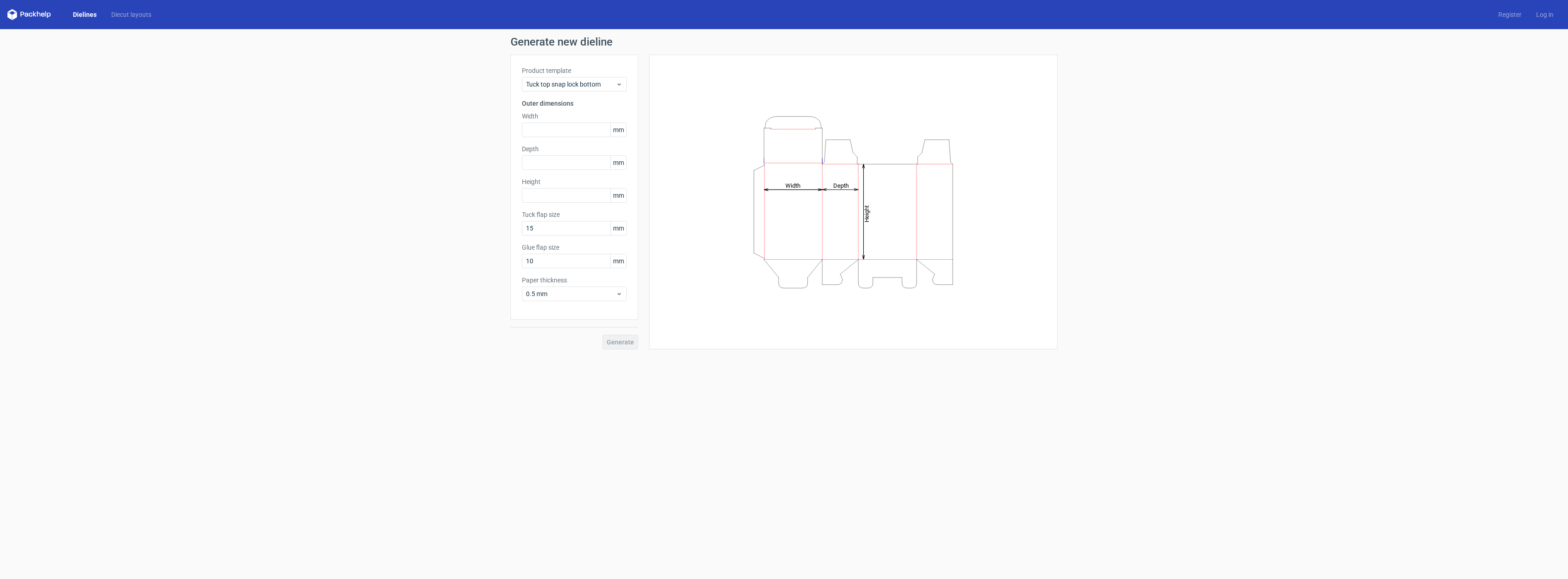
click at [83, 13] on link "Dielines" at bounding box center [85, 14] width 38 height 9
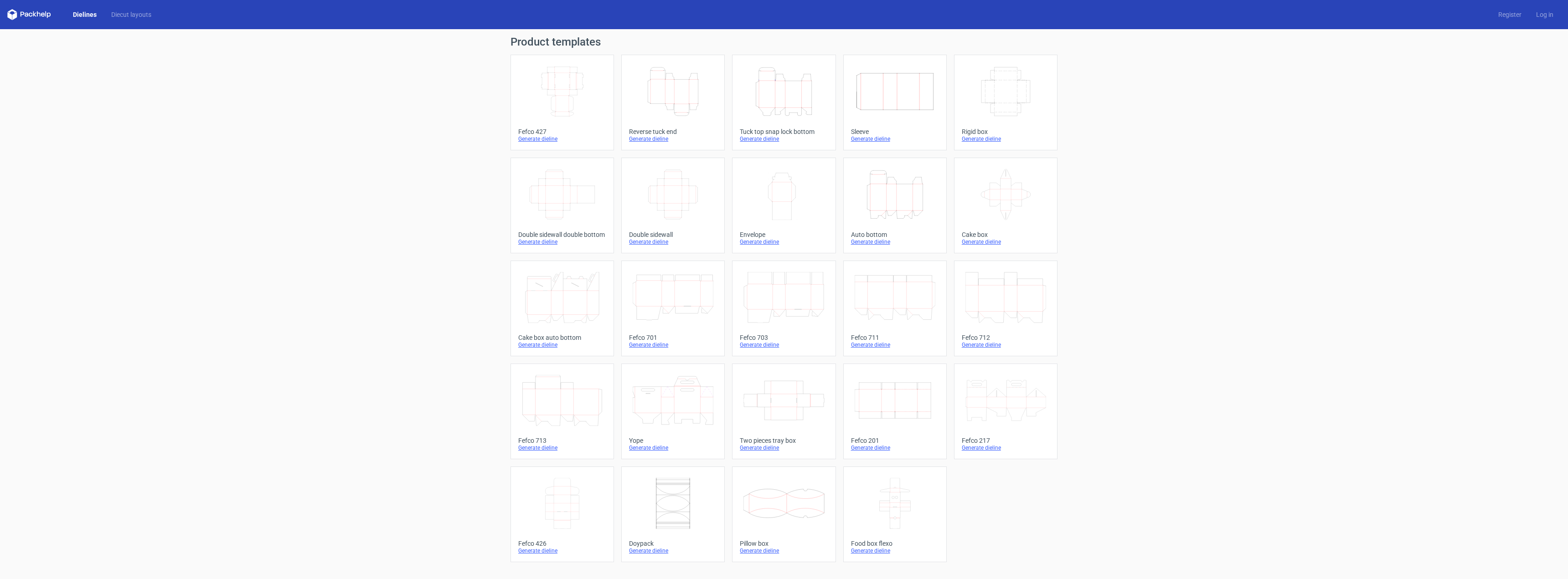
click at [869, 400] on icon "Width Depth Height" at bounding box center [895, 400] width 81 height 51
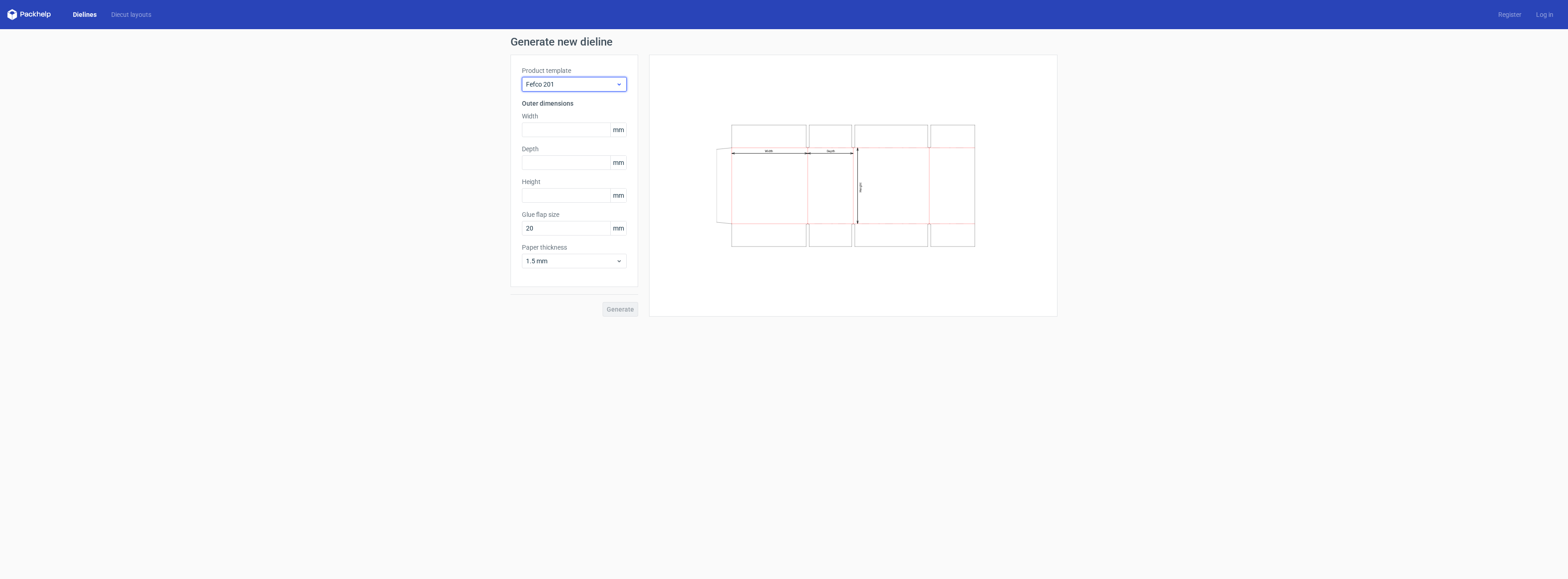
click at [572, 83] on span "Fefco 201" at bounding box center [571, 84] width 90 height 9
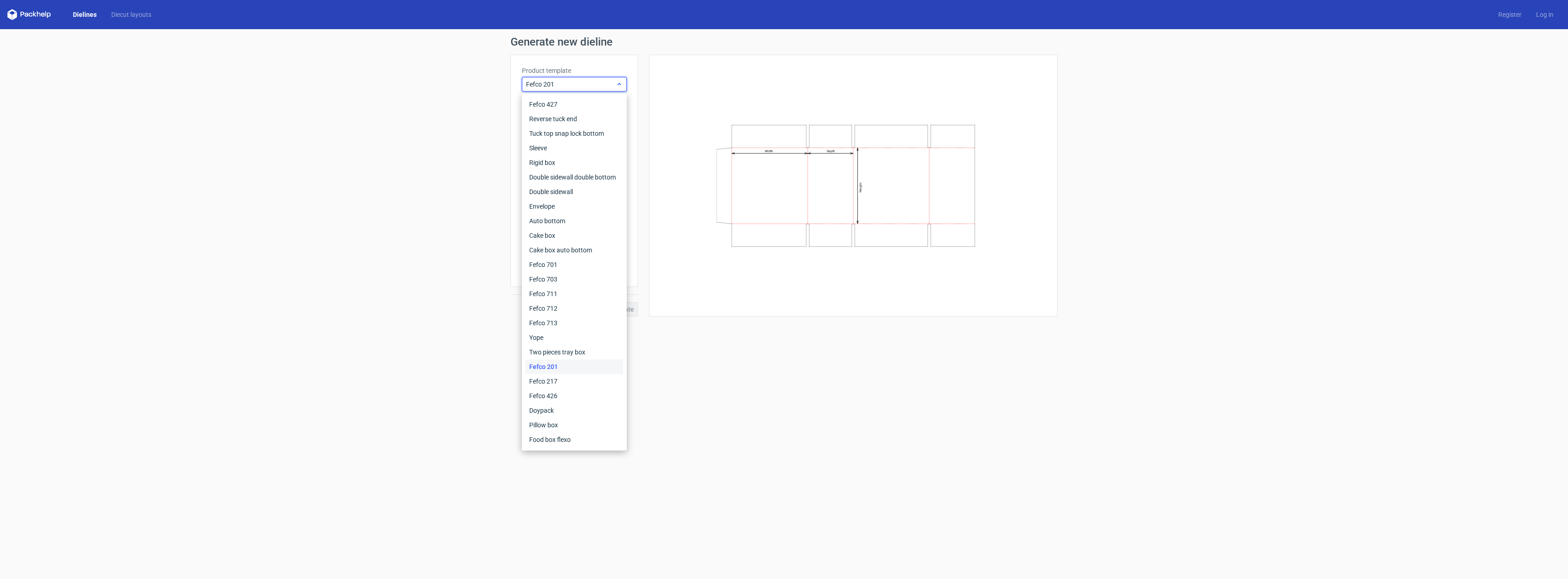
click at [572, 83] on span "Fefco 201" at bounding box center [571, 84] width 90 height 9
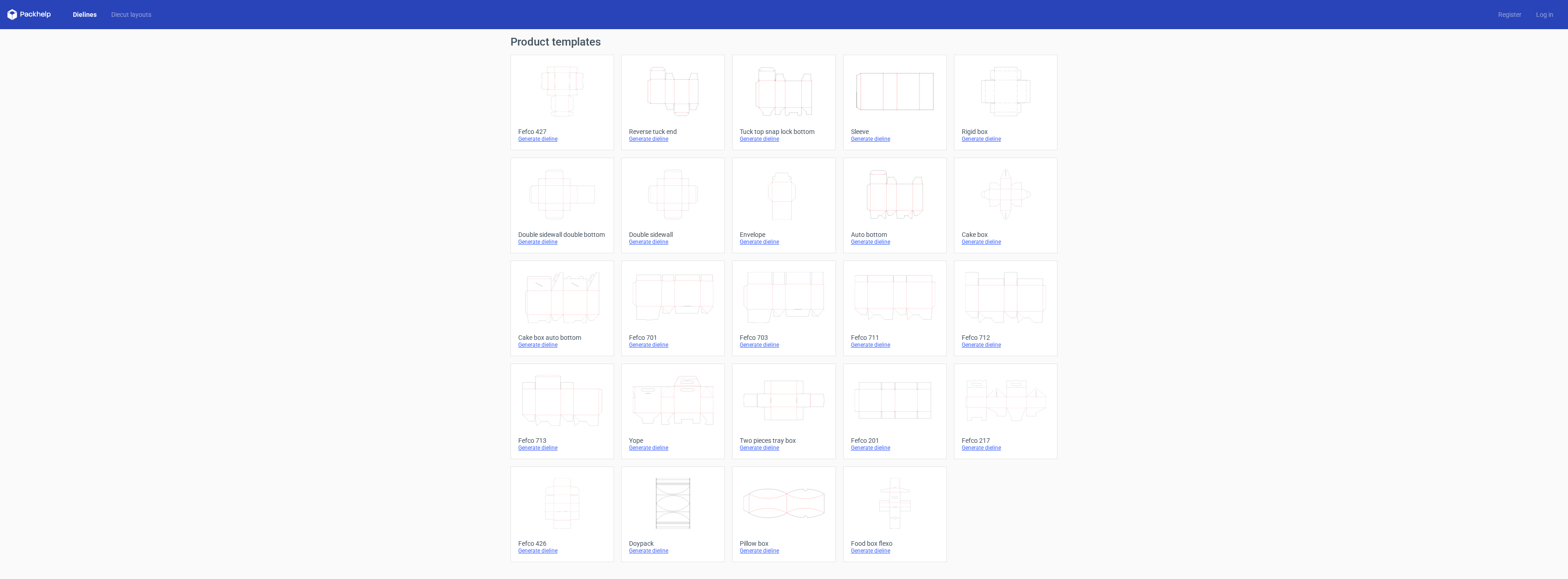
click at [894, 404] on icon "Width Depth Height" at bounding box center [895, 400] width 81 height 51
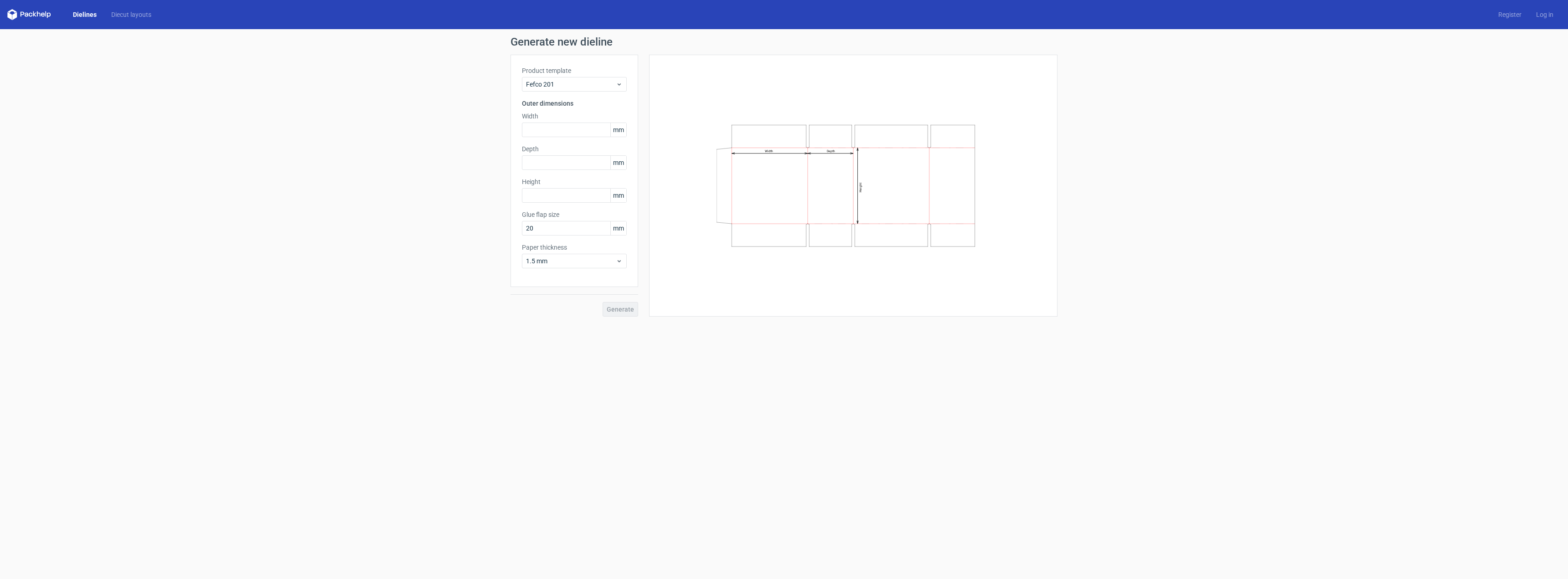
click at [778, 320] on div "Generate new dieline Product template Fefco 201 Outer dimensions Width mm Depth…" at bounding box center [784, 176] width 1568 height 294
